Goal: Transaction & Acquisition: Purchase product/service

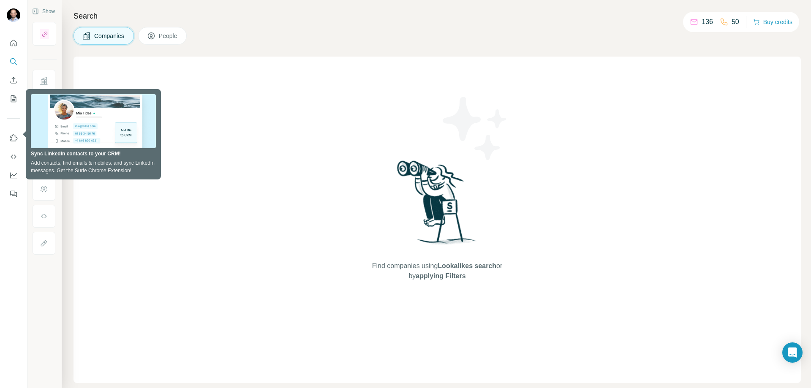
click at [262, 79] on div "Find companies using Lookalikes search or by applying Filters" at bounding box center [436, 220] width 727 height 327
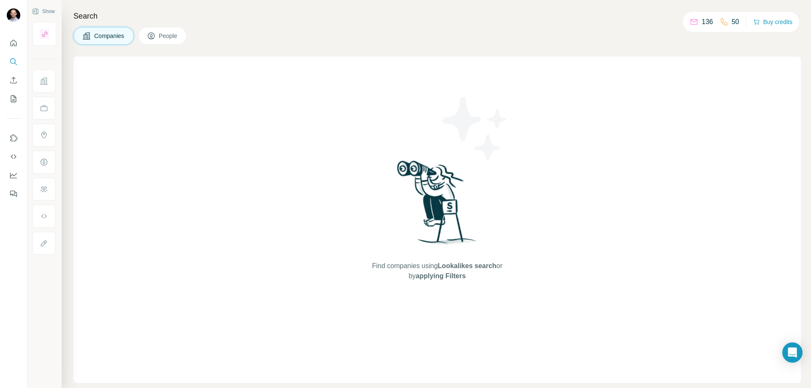
click at [706, 21] on p "136" at bounding box center [707, 22] width 11 height 10
click at [702, 21] on p "136" at bounding box center [707, 22] width 11 height 10
click at [695, 21] on div "136" at bounding box center [701, 22] width 23 height 10
click at [694, 19] on div "136" at bounding box center [701, 22] width 23 height 10
click at [706, 19] on p "136" at bounding box center [707, 22] width 11 height 10
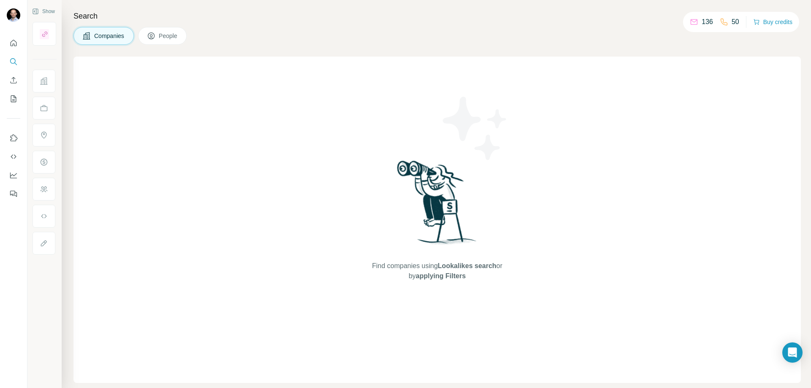
click at [702, 22] on p "136" at bounding box center [707, 22] width 11 height 10
click at [171, 35] on span "People" at bounding box center [168, 36] width 19 height 8
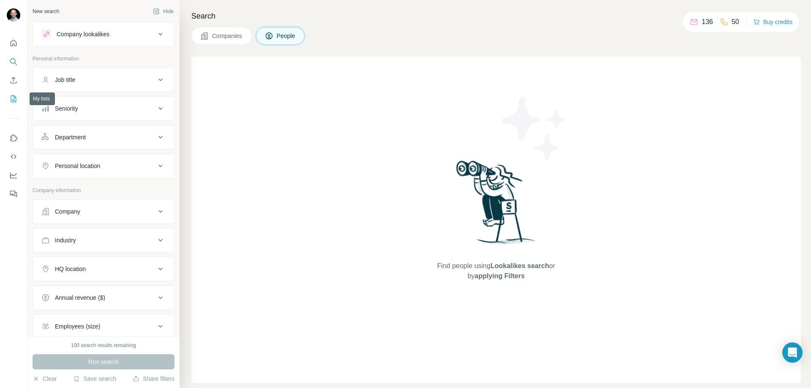
click at [13, 99] on icon "My lists" at bounding box center [14, 97] width 4 height 5
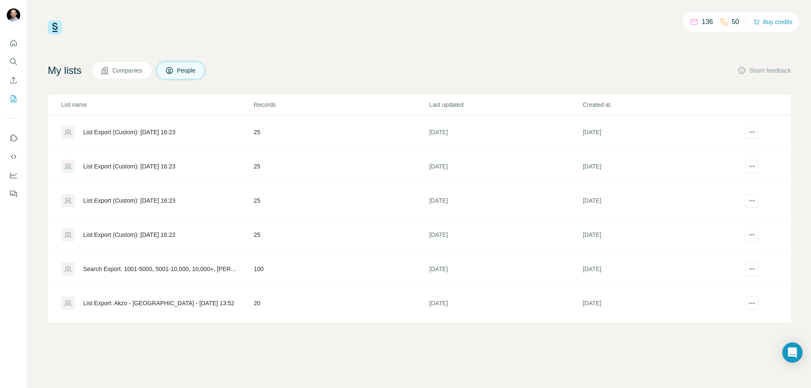
click at [158, 235] on div "List Export (Custom): [DATE] 16:22" at bounding box center [129, 235] width 92 height 8
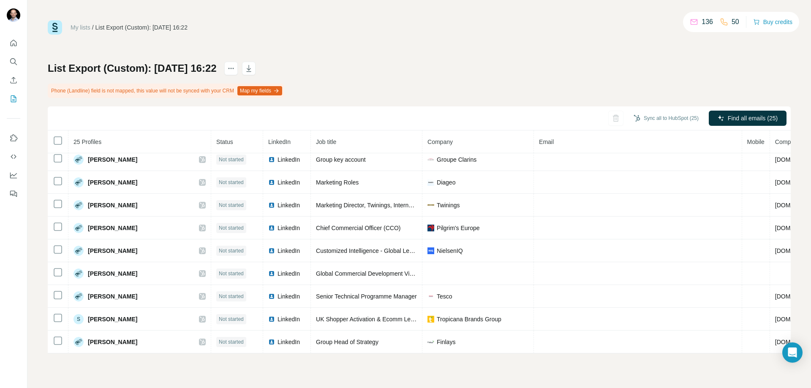
scroll to position [286, 0]
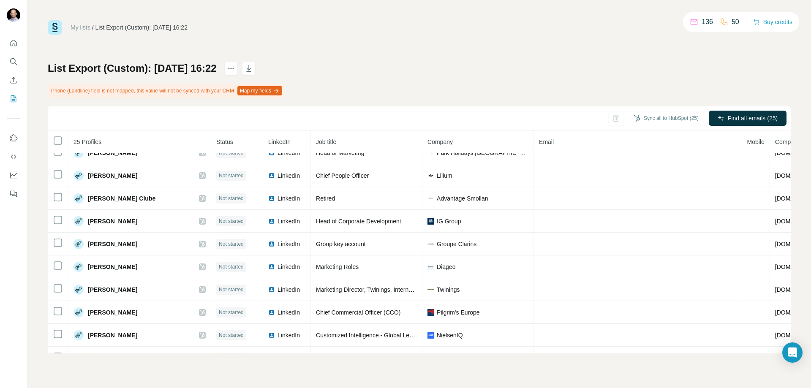
click at [217, 67] on h1 "List Export (Custom): [DATE] 16:22" at bounding box center [132, 69] width 169 height 14
click at [415, 44] on div "My lists / List Export (Custom): [DATE] 16:22 136 50 Buy credits List Export (C…" at bounding box center [419, 186] width 743 height 333
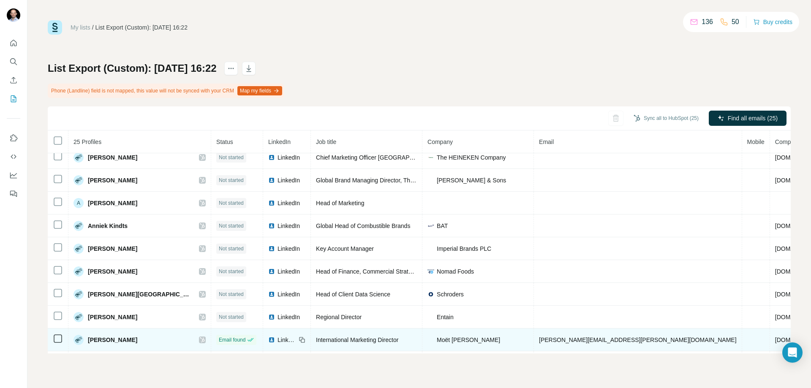
scroll to position [0, 0]
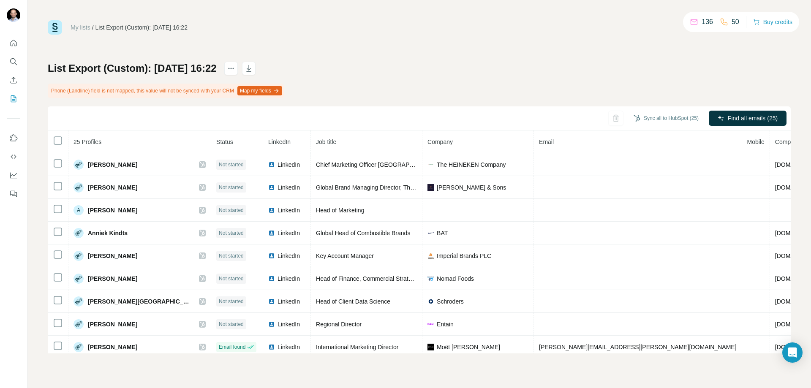
click at [702, 20] on p "136" at bounding box center [707, 22] width 11 height 10
click at [768, 24] on button "Buy credits" at bounding box center [772, 22] width 39 height 12
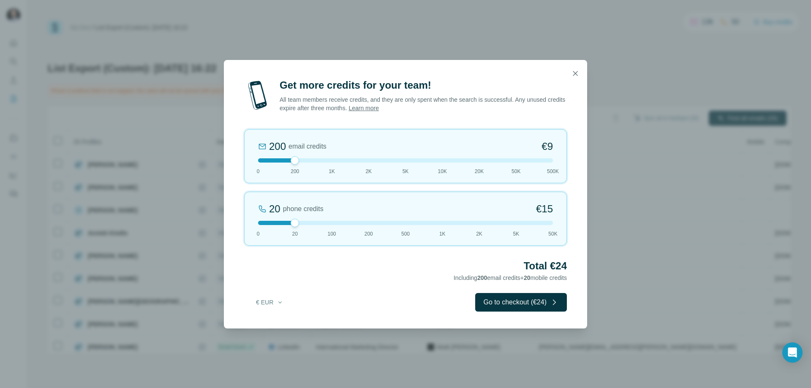
click at [301, 163] on div "200 email credits €9 0 200 1K 2K 5K 10K 20K 50K 500K" at bounding box center [405, 156] width 323 height 54
click at [267, 305] on button "€ EUR" at bounding box center [269, 302] width 39 height 15
click at [298, 268] on h2 "Total €24" at bounding box center [405, 266] width 323 height 14
click at [379, 108] on link "Learn more" at bounding box center [363, 108] width 30 height 7
